Goal: Transaction & Acquisition: Purchase product/service

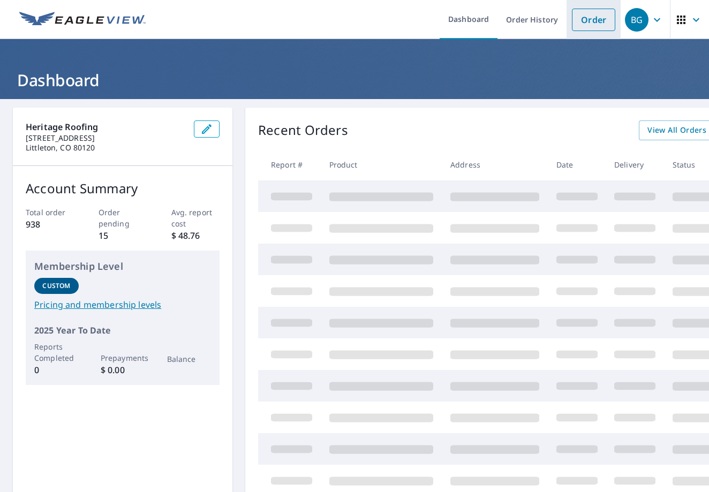
click at [595, 28] on link "Order" at bounding box center [593, 20] width 43 height 22
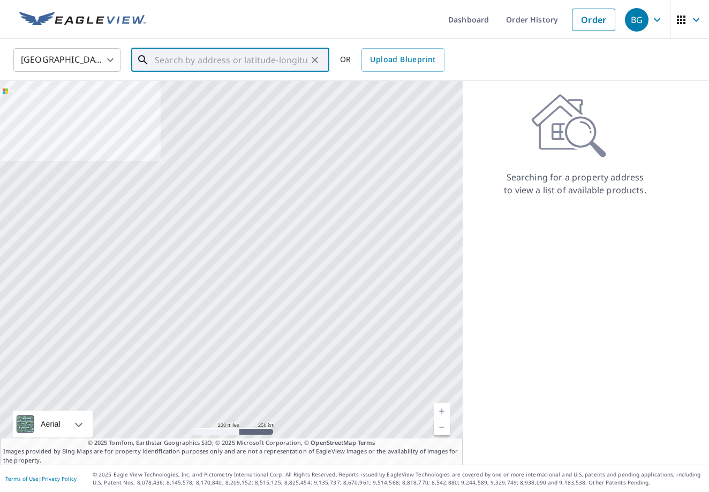
click at [250, 63] on input "text" at bounding box center [231, 60] width 153 height 30
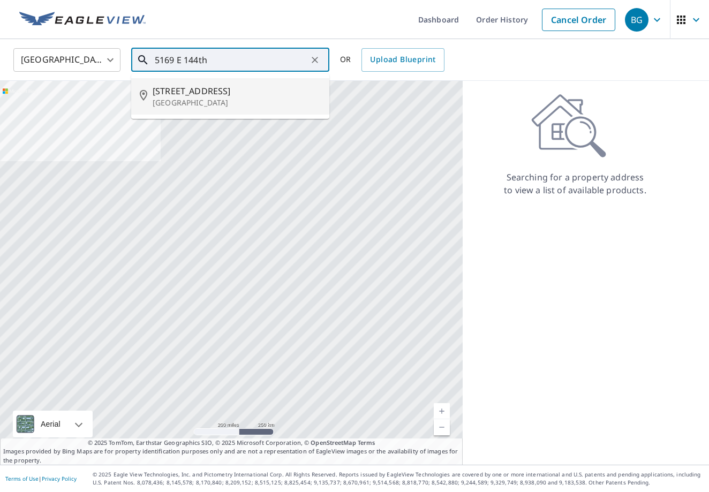
click at [209, 98] on p "[GEOGRAPHIC_DATA]" at bounding box center [237, 102] width 168 height 11
type input "[STREET_ADDRESS]"
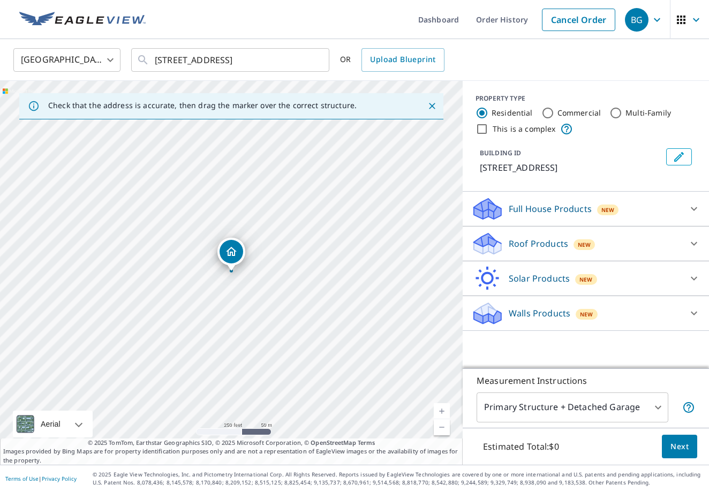
click at [443, 406] on link "Current Level 17, Zoom In" at bounding box center [442, 411] width 16 height 16
click at [443, 406] on link "Current Level 18, Zoom In" at bounding box center [442, 411] width 16 height 16
click at [697, 245] on icon at bounding box center [694, 243] width 13 height 13
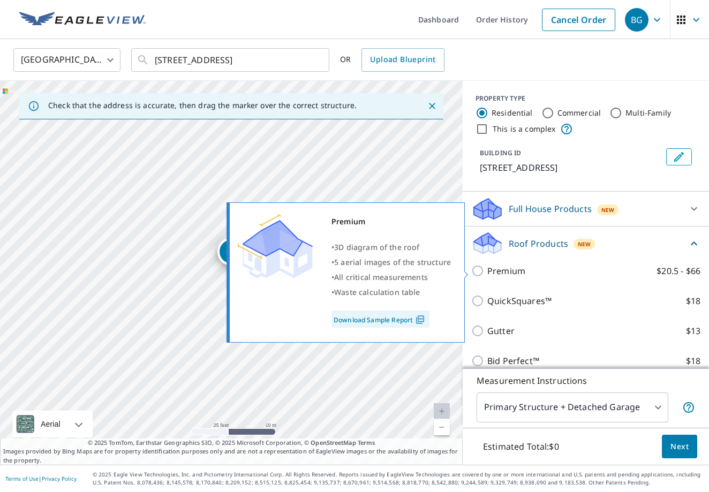
click at [478, 272] on input "Premium $20.5 - $66" at bounding box center [479, 271] width 16 height 13
checkbox input "true"
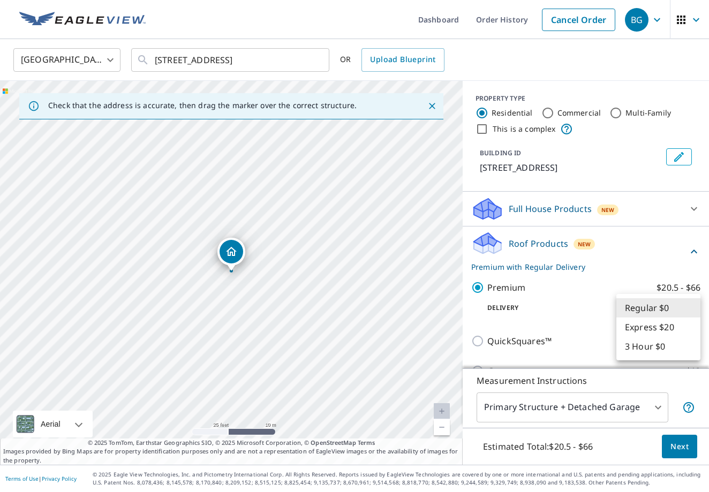
click at [690, 310] on body "BG BG Dashboard Order History Cancel Order BG [GEOGRAPHIC_DATA] [GEOGRAPHIC_DAT…" at bounding box center [354, 246] width 709 height 492
click at [667, 344] on li "3 Hour $0" at bounding box center [658, 346] width 84 height 19
type input "7"
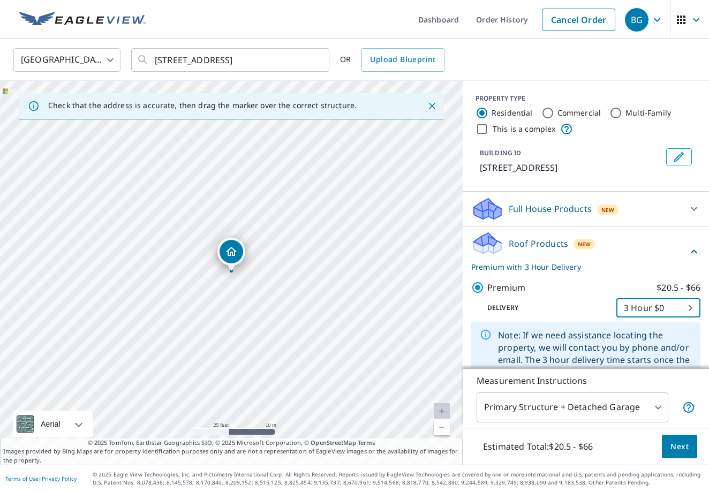
click at [681, 449] on span "Next" at bounding box center [680, 446] width 18 height 13
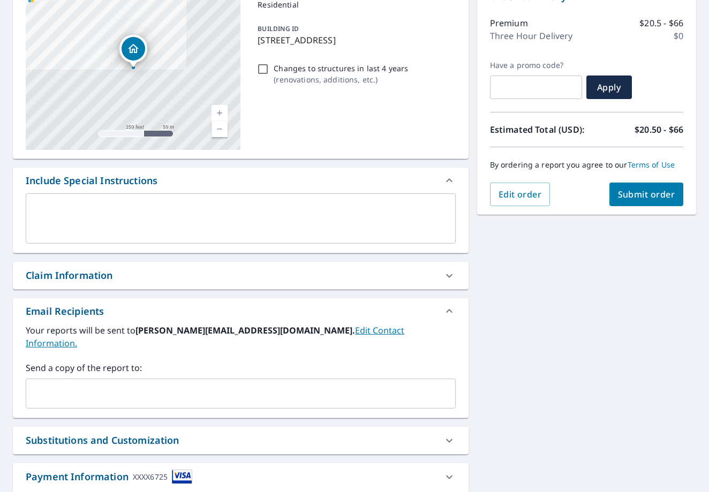
scroll to position [131, 0]
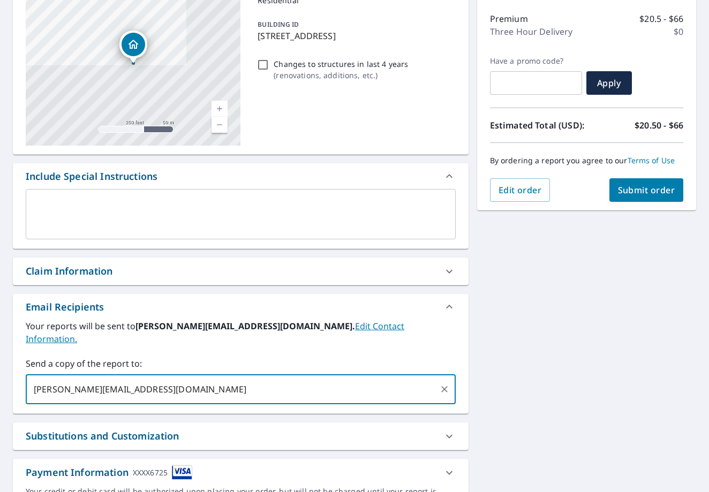
type input "[PERSON_NAME][EMAIL_ADDRESS][DOMAIN_NAME]"
click at [650, 189] on span "Submit order" at bounding box center [646, 190] width 57 height 12
checkbox input "true"
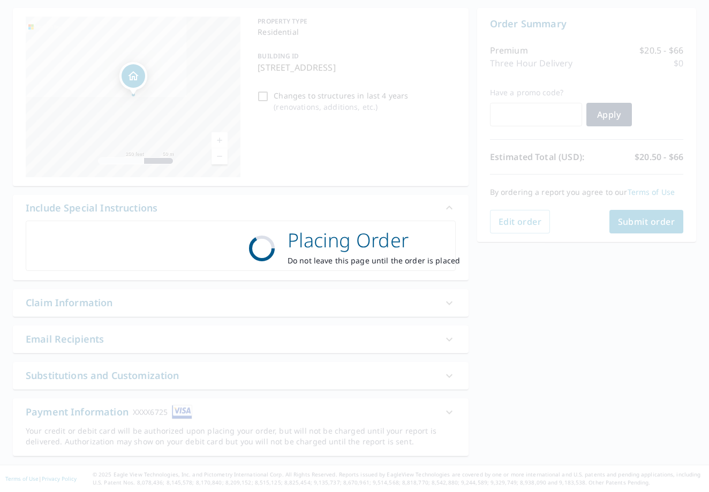
scroll to position [100, 0]
